Goal: Transaction & Acquisition: Purchase product/service

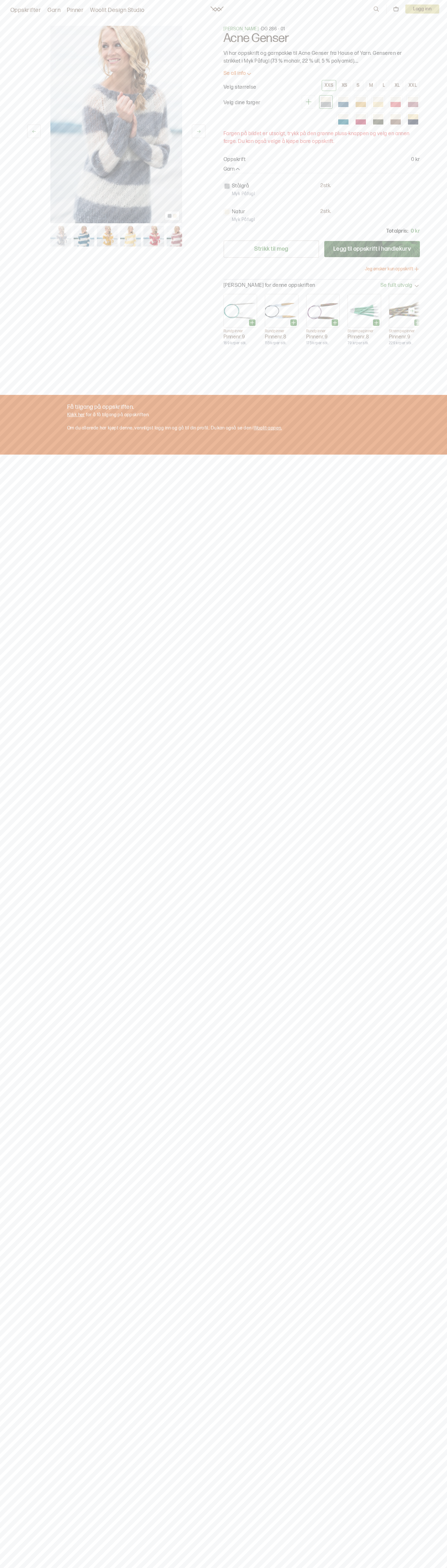
click at [345, 85] on div "XS" at bounding box center [345, 86] width 6 height 6
click at [45, 13] on div "Oppskrifter Garn Pinner Woolit Design Studio" at bounding box center [76, 9] width 137 height 12
click at [445, 873] on div "1 av 11 1 av 11 Dale Garn - DG 286 - 01 Acne Genser Vi har oppskrift og garnpak…" at bounding box center [224, 797] width 447 height 1568
click at [21, 1343] on div "1 av 11 1 av 11 Dale Garn - DG 286 - 01 Acne Genser Vi har oppskrift og garnpak…" at bounding box center [224, 797] width 447 height 1568
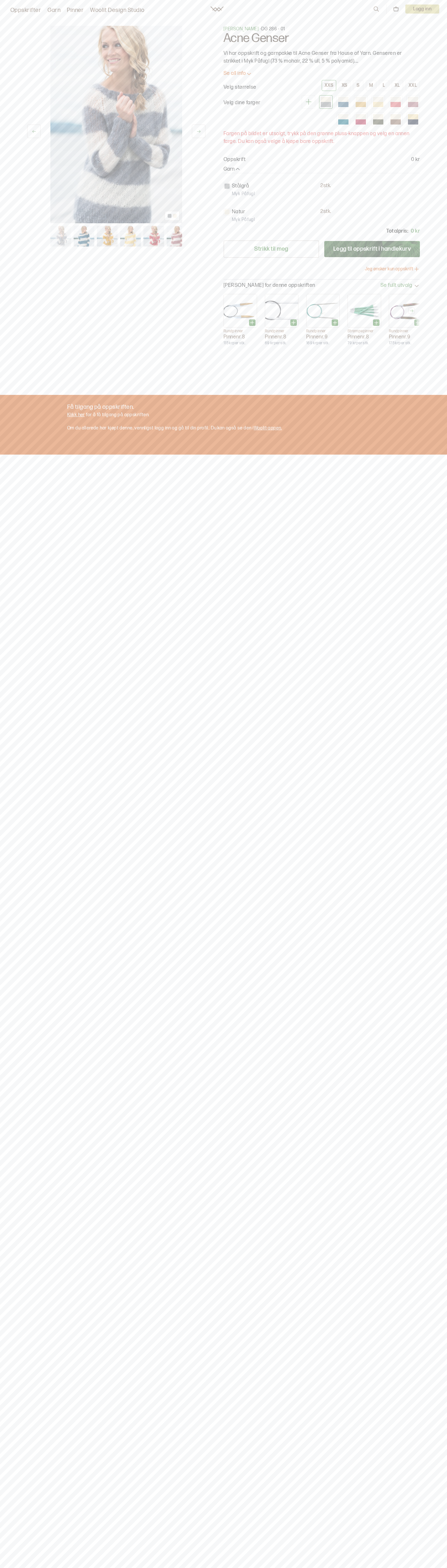
click at [345, 85] on div "XS" at bounding box center [345, 86] width 6 height 6
click at [322, 57] on p "Vi har oppskrift og garnpakke til Acne Genser fra House of Yarn. Genseren er st…" at bounding box center [322, 57] width 196 height 15
click at [234, 159] on p "Oppskrift" at bounding box center [234, 159] width 22 height 8
click at [322, 188] on p "2 stk." at bounding box center [325, 186] width 10 height 7
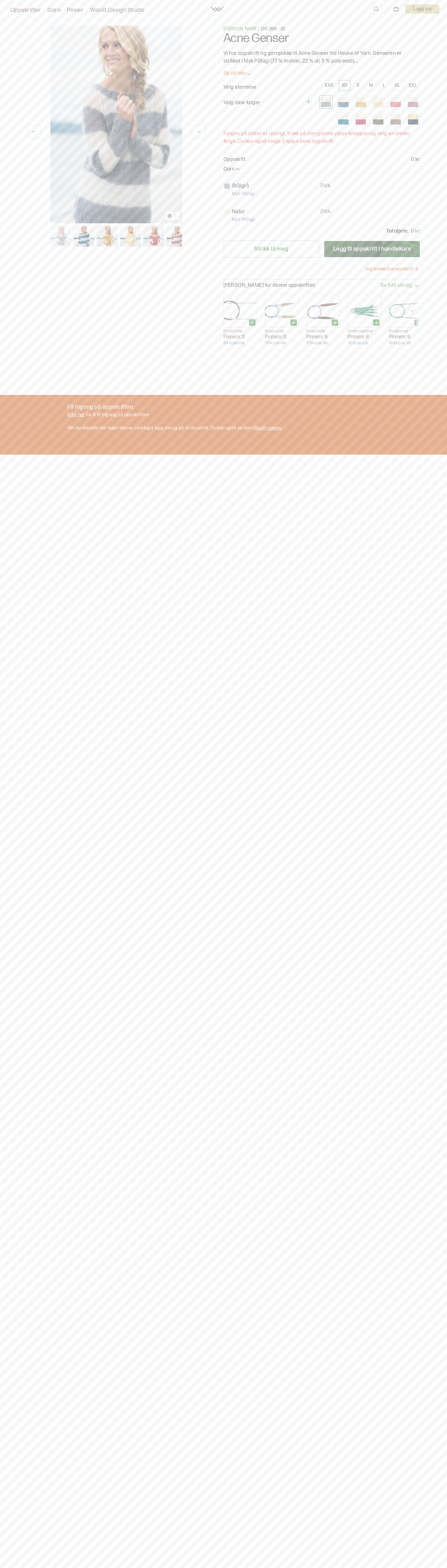
click at [245, 18] on div "1 av 11 1 av 11 Dale Garn - DG 286 - 01 Acne Genser Vi har oppskrift og garnpak…" at bounding box center [224, 188] width 413 height 351
click at [443, 801] on div "1 av 11 1 av 11 Dale Garn - DG 286 - 01 Acne Genser Vi har oppskrift og garnpak…" at bounding box center [224, 797] width 447 height 1568
click at [4, 88] on div "1 av 11 1 av 11 Dale Garn - DG 286 - 01 Acne Genser Vi har oppskrift og garnpak…" at bounding box center [224, 797] width 447 height 1568
click at [397, 85] on div "XL" at bounding box center [397, 86] width 5 height 6
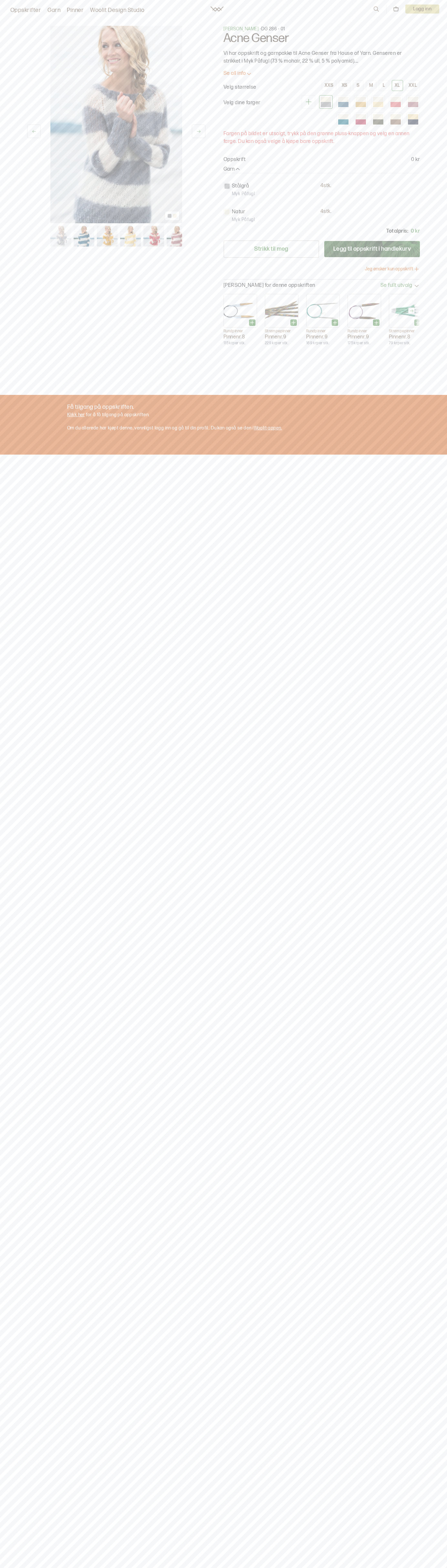
click at [322, 57] on p "Vi har oppskrift og garnpakke til Acne Genser fra House of Yarn. Genseren er st…" at bounding box center [322, 57] width 196 height 15
click at [234, 159] on p "Oppskrift" at bounding box center [234, 159] width 22 height 8
click at [322, 188] on p "4 stk." at bounding box center [326, 186] width 11 height 7
